Goal: Task Accomplishment & Management: Manage account settings

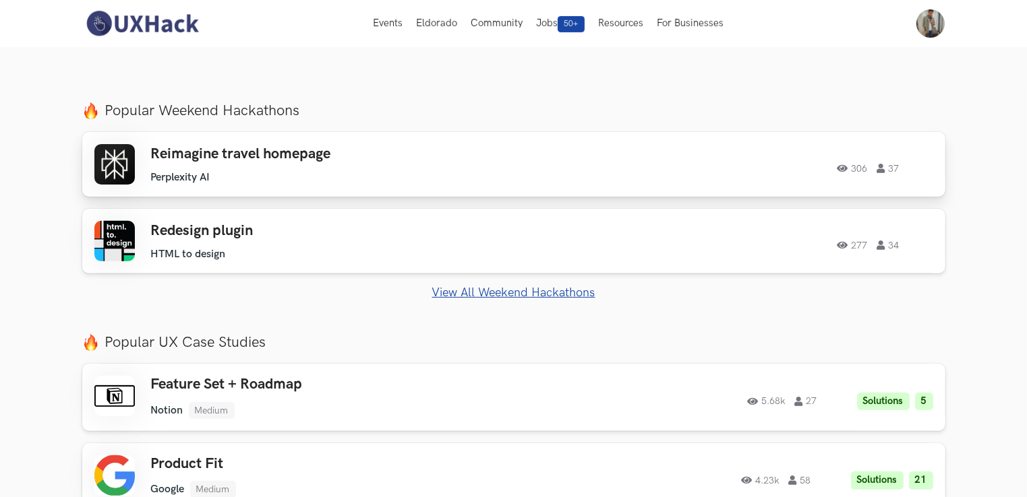
scroll to position [472, 0]
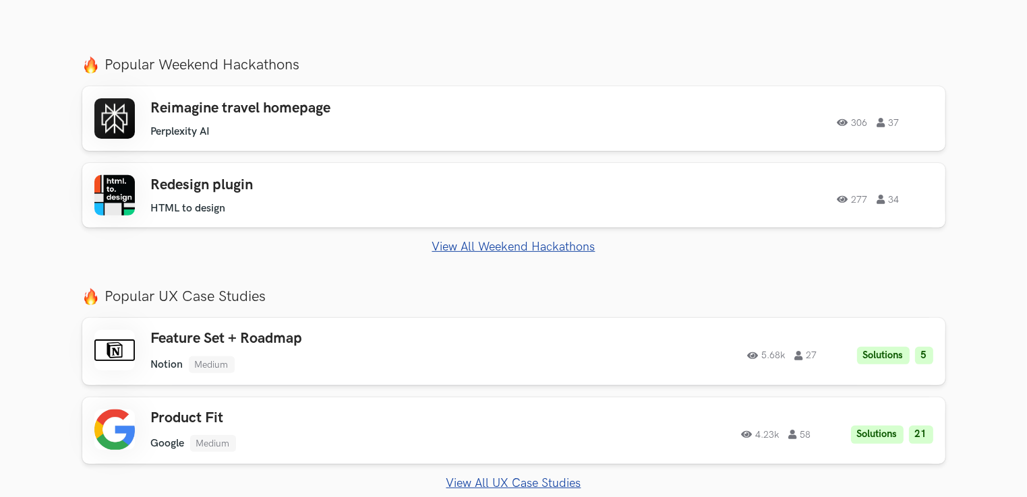
click at [543, 247] on link "View All Weekend Hackathons" at bounding box center [513, 247] width 863 height 14
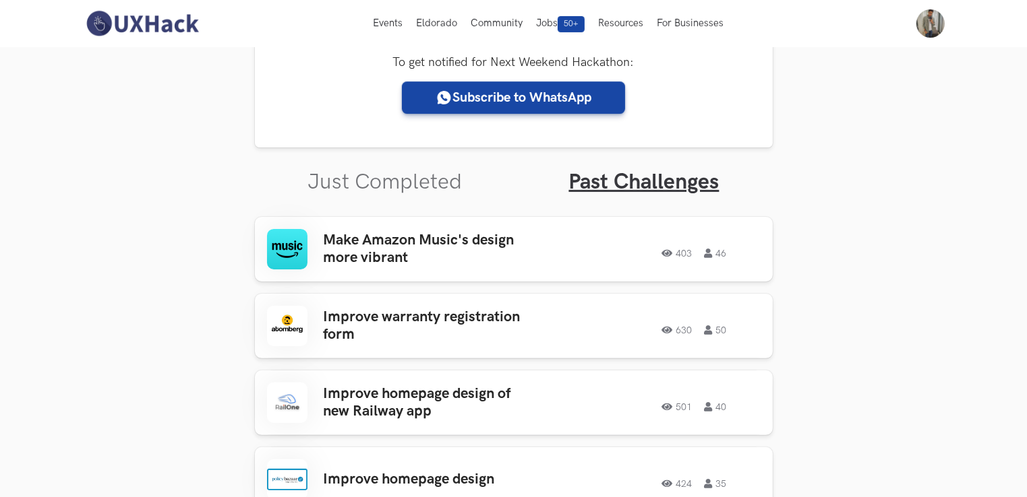
scroll to position [317, 0]
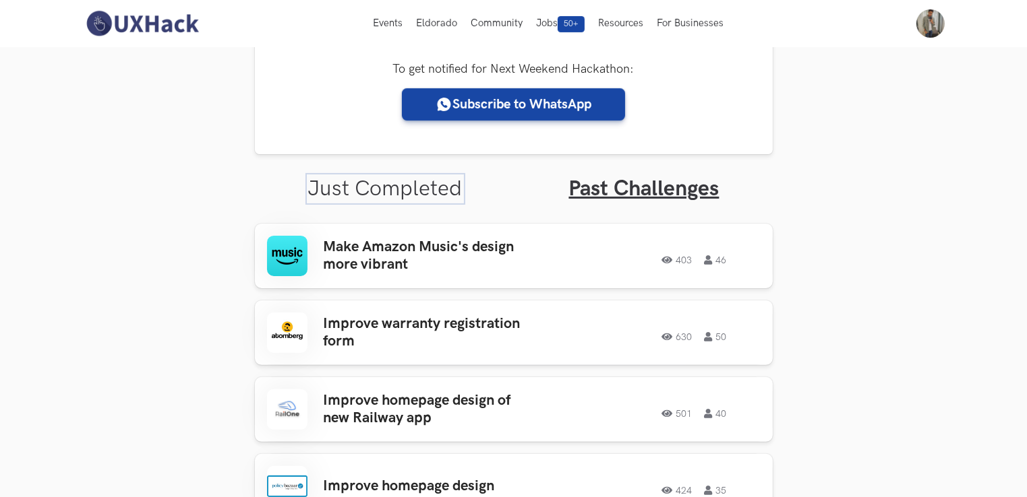
click at [423, 187] on link "Just Completed" at bounding box center [385, 189] width 154 height 26
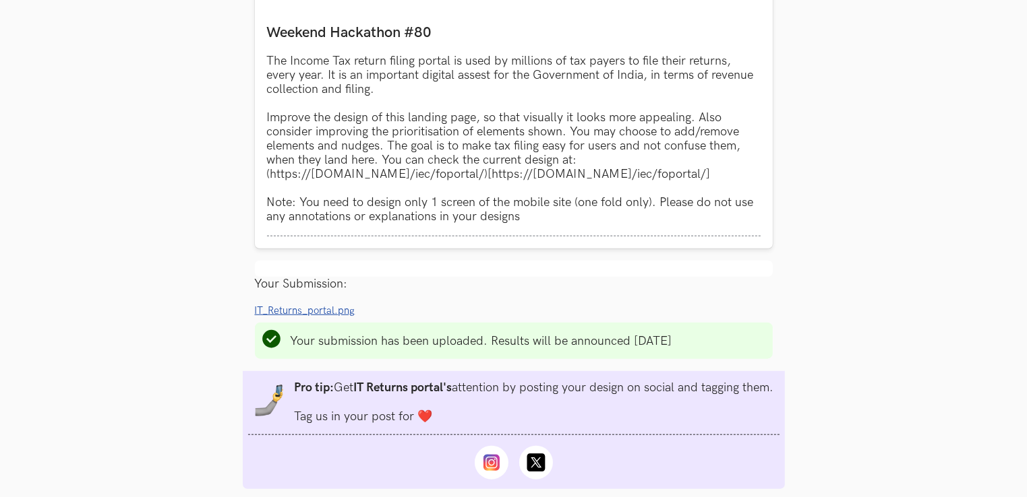
scroll to position [1261, 0]
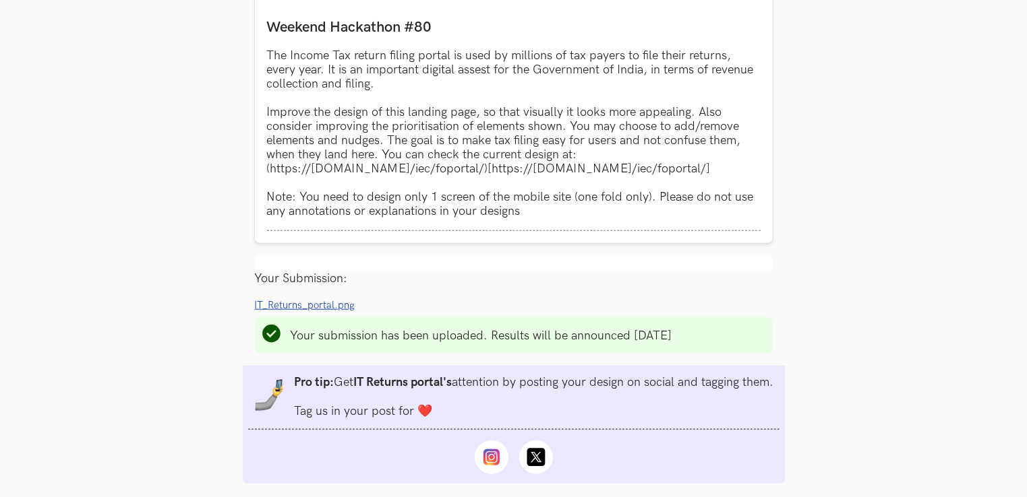
click at [338, 311] on span "IT_Returns_portal.png" at bounding box center [305, 305] width 100 height 11
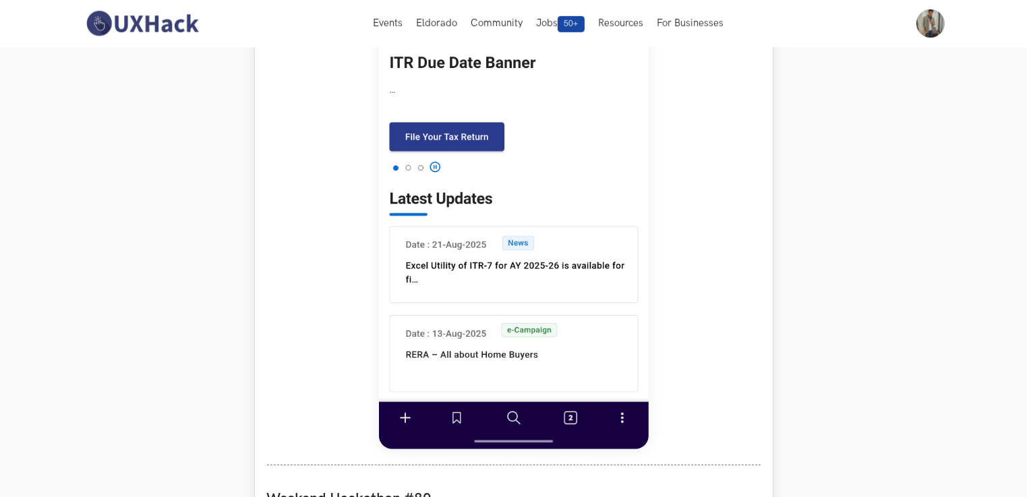
scroll to position [385, 0]
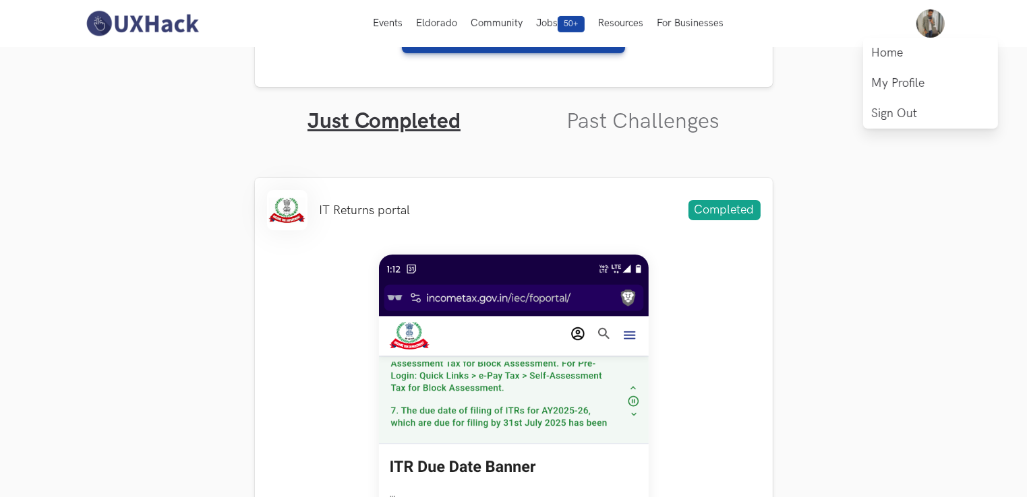
click at [933, 20] on img at bounding box center [930, 23] width 28 height 28
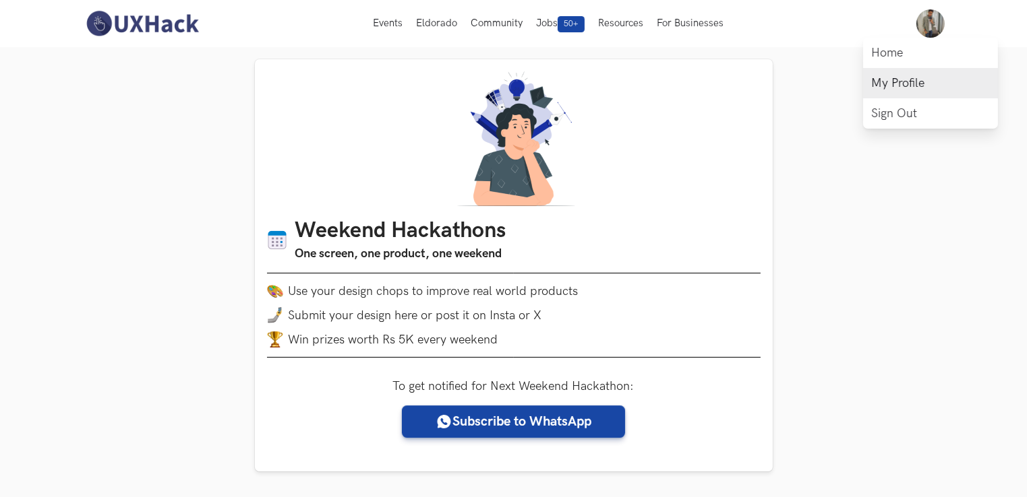
click at [892, 82] on link "My Profile" at bounding box center [930, 83] width 135 height 30
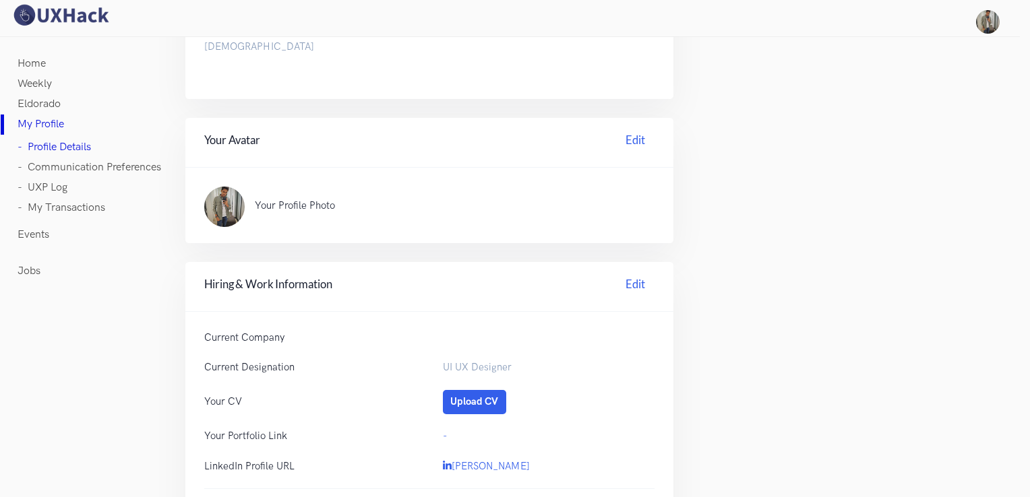
scroll to position [337, 0]
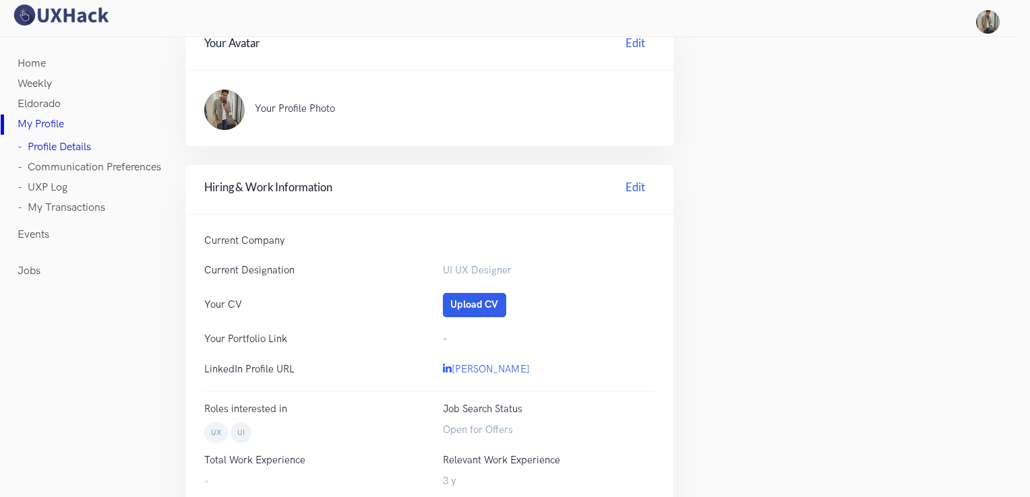
click at [227, 110] on img at bounding box center [224, 110] width 40 height 40
click at [623, 44] on link "Edit" at bounding box center [635, 45] width 38 height 21
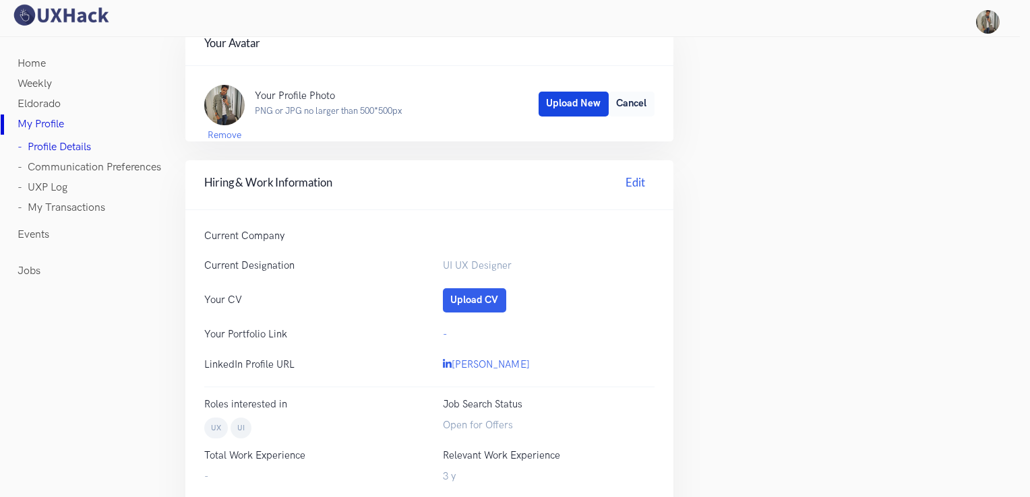
click at [561, 105] on button "Upload New" at bounding box center [574, 104] width 70 height 24
click at [563, 101] on span "Save Changes" at bounding box center [575, 103] width 62 height 11
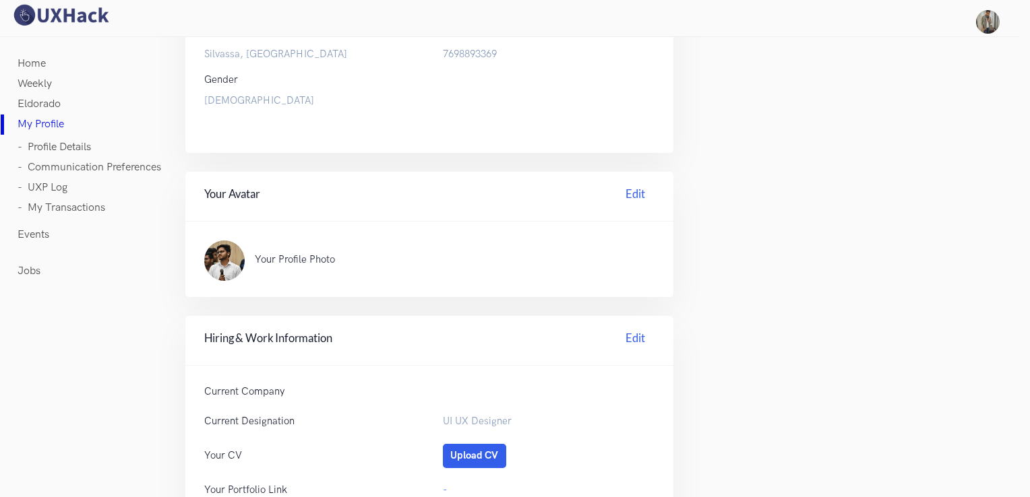
scroll to position [270, 0]
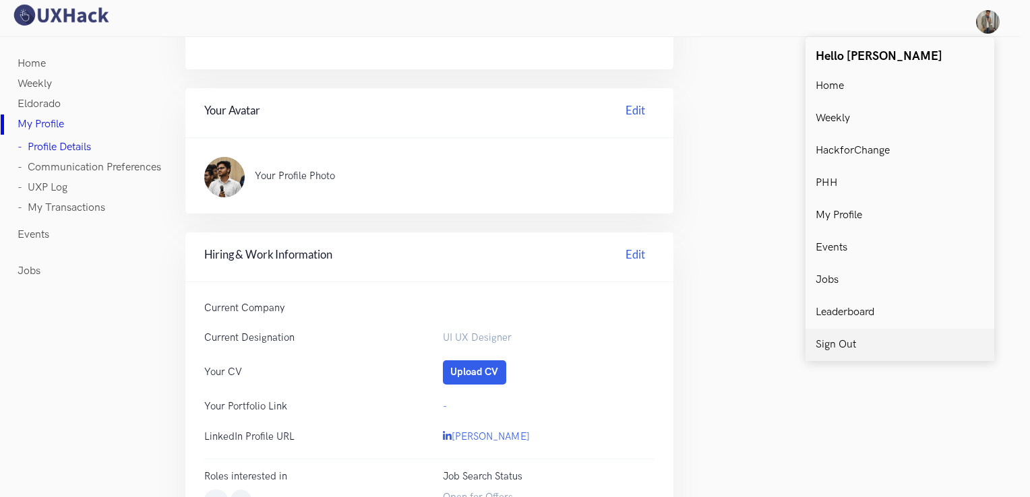
click at [855, 346] on p "Sign Out" at bounding box center [836, 345] width 40 height 12
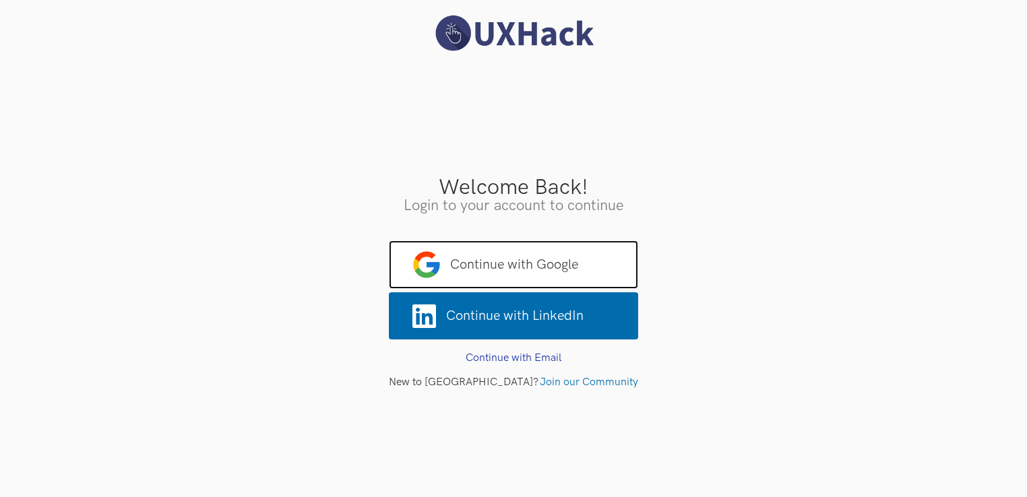
click at [468, 262] on span "Continue with Google" at bounding box center [513, 265] width 249 height 49
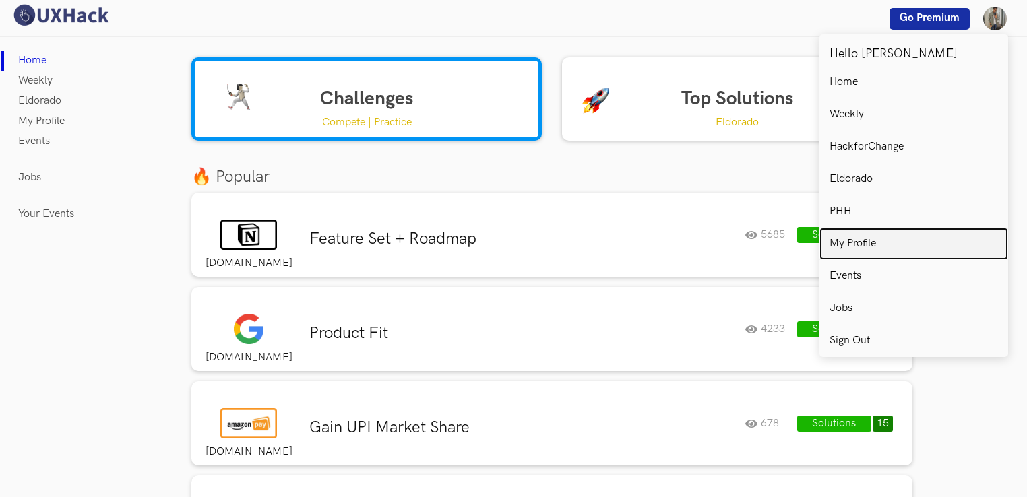
click at [853, 250] on p "My Profile" at bounding box center [853, 244] width 47 height 12
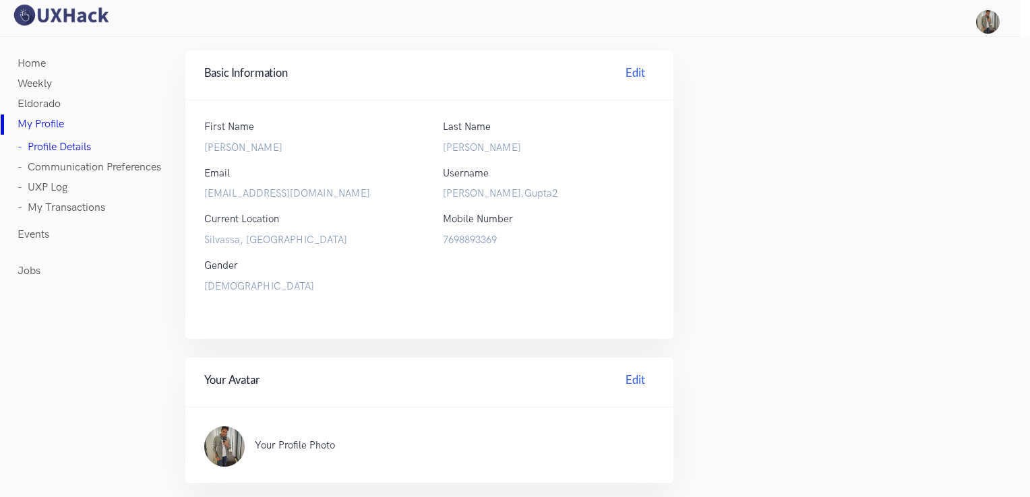
click at [59, 189] on link "- UXP Log" at bounding box center [43, 188] width 50 height 20
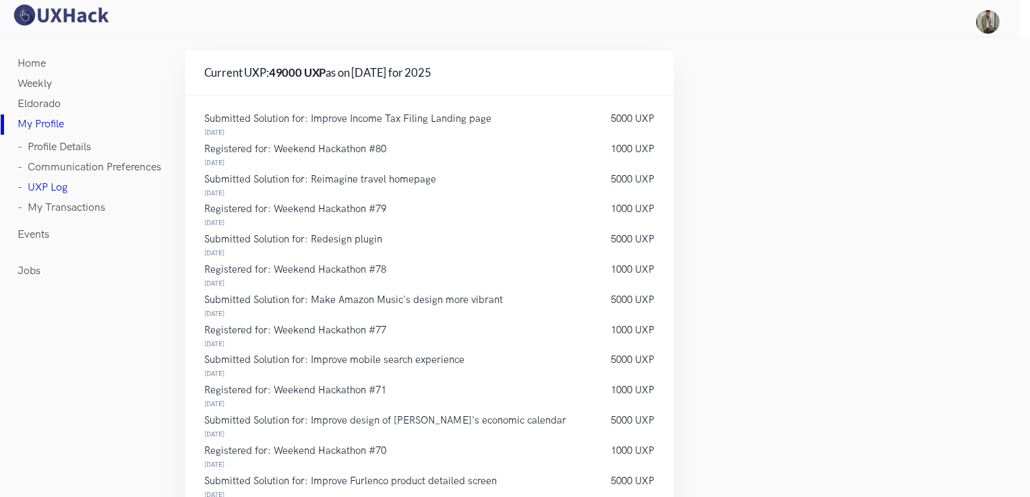
click at [79, 212] on link "- My Transactions" at bounding box center [62, 208] width 88 height 20
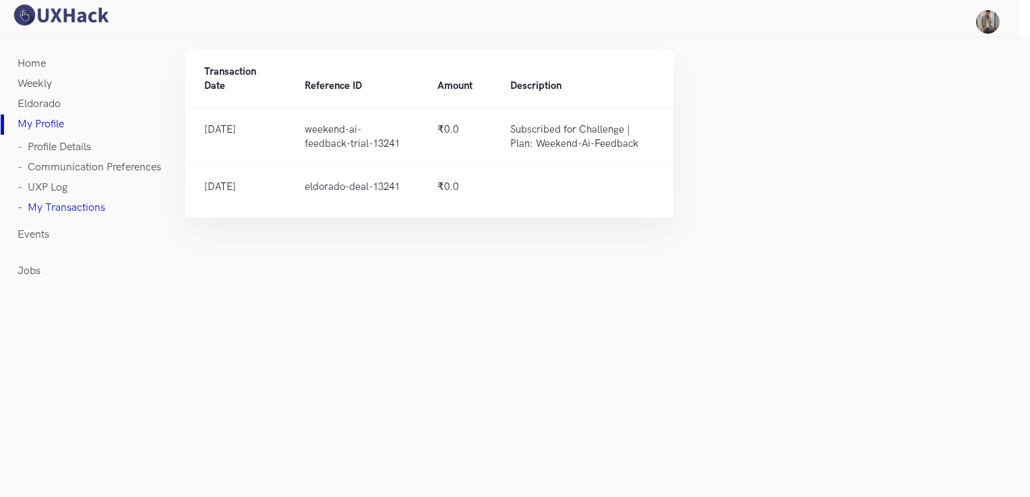
click at [84, 166] on link "- Communication Preferences" at bounding box center [90, 168] width 144 height 20
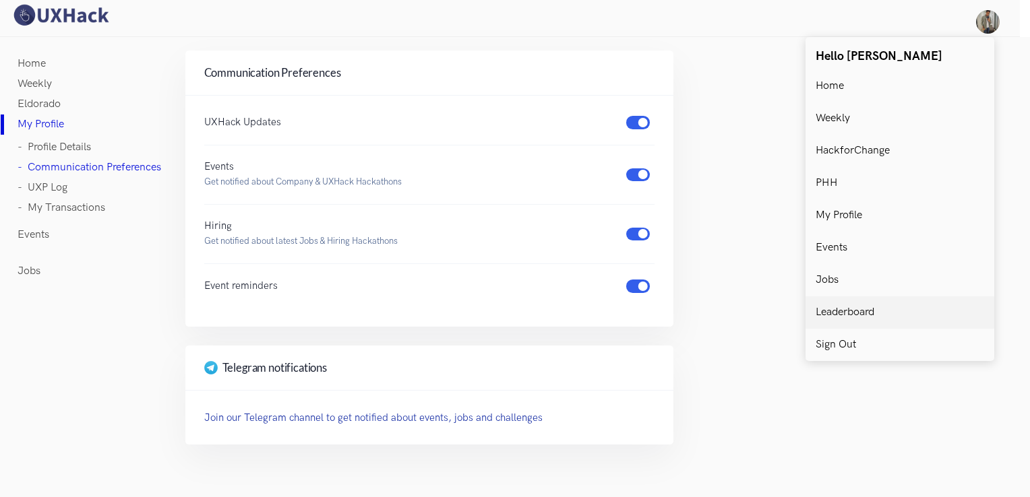
click at [856, 317] on p "Leaderboard" at bounding box center [845, 313] width 59 height 12
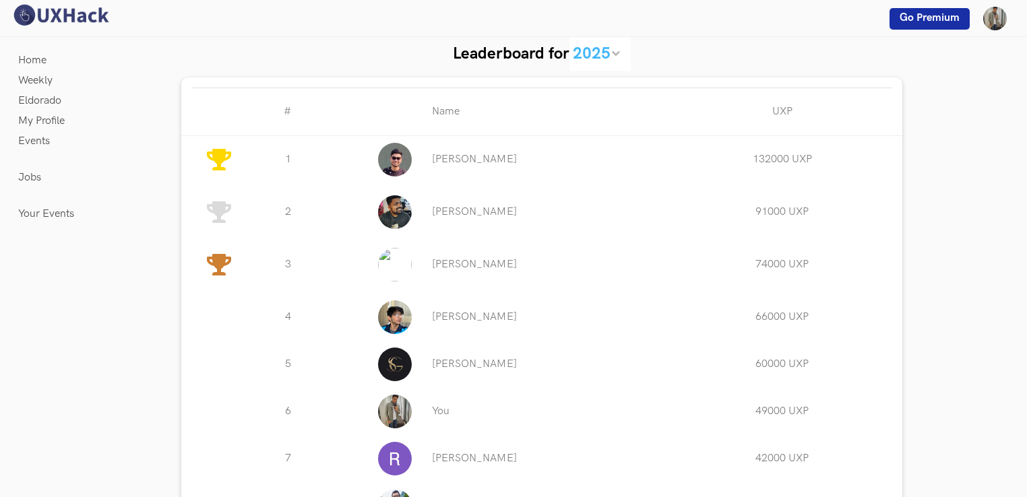
click at [589, 54] on select "2025 2024" at bounding box center [600, 54] width 61 height 34
select select "2024"
